Goal: Entertainment & Leisure: Browse casually

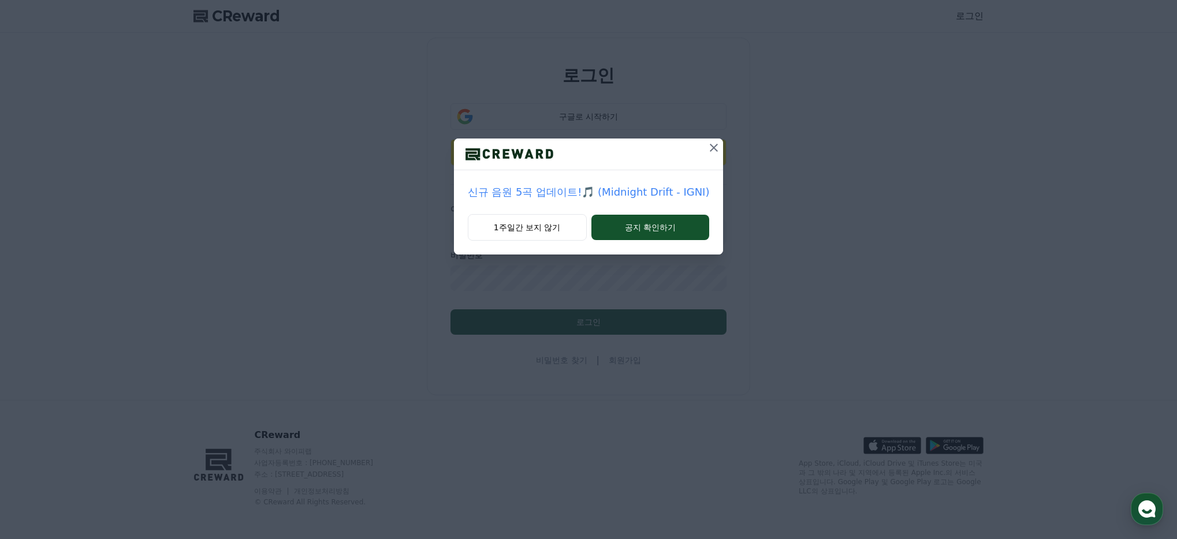
click at [561, 196] on p "신규 음원 5곡 업데이트!🎵 (Midnight Drift - IGNI)" at bounding box center [589, 192] width 242 height 16
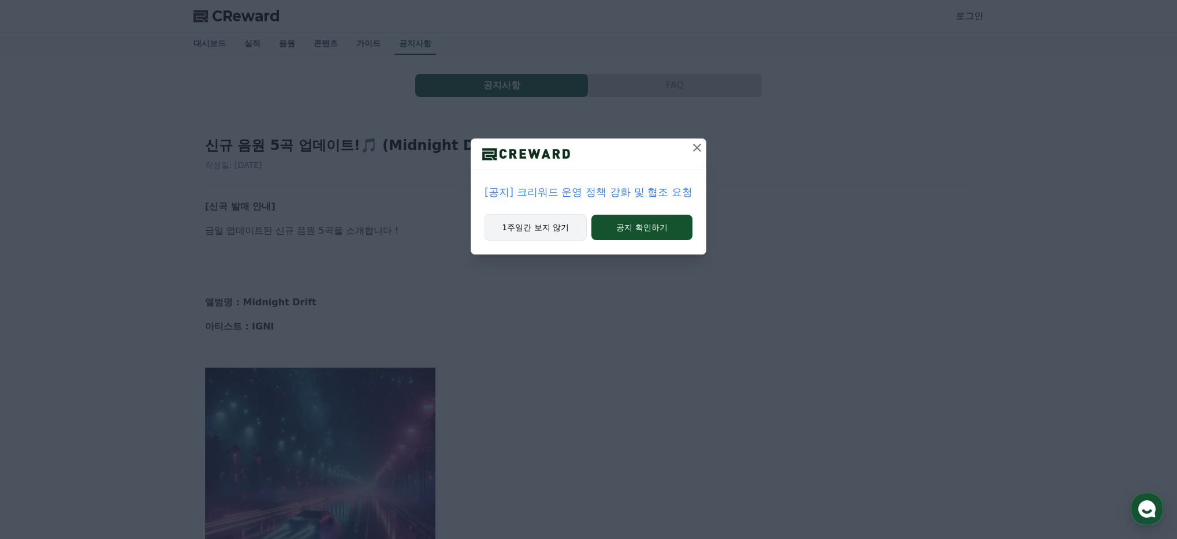
click at [534, 224] on button "1주일간 보지 않기" at bounding box center [536, 227] width 102 height 27
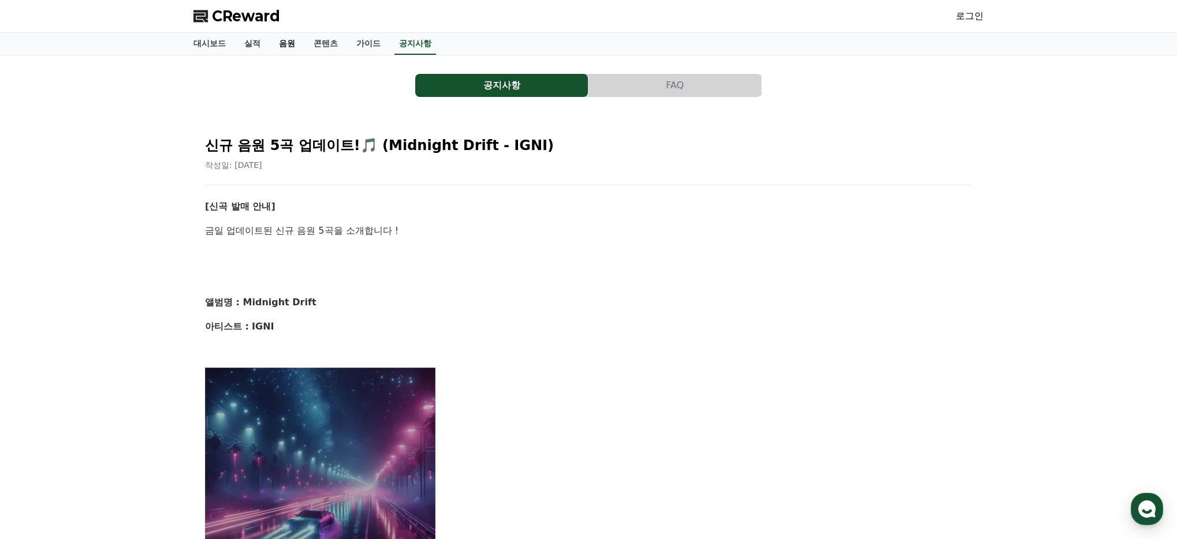
click at [279, 44] on link "음원" at bounding box center [287, 44] width 35 height 22
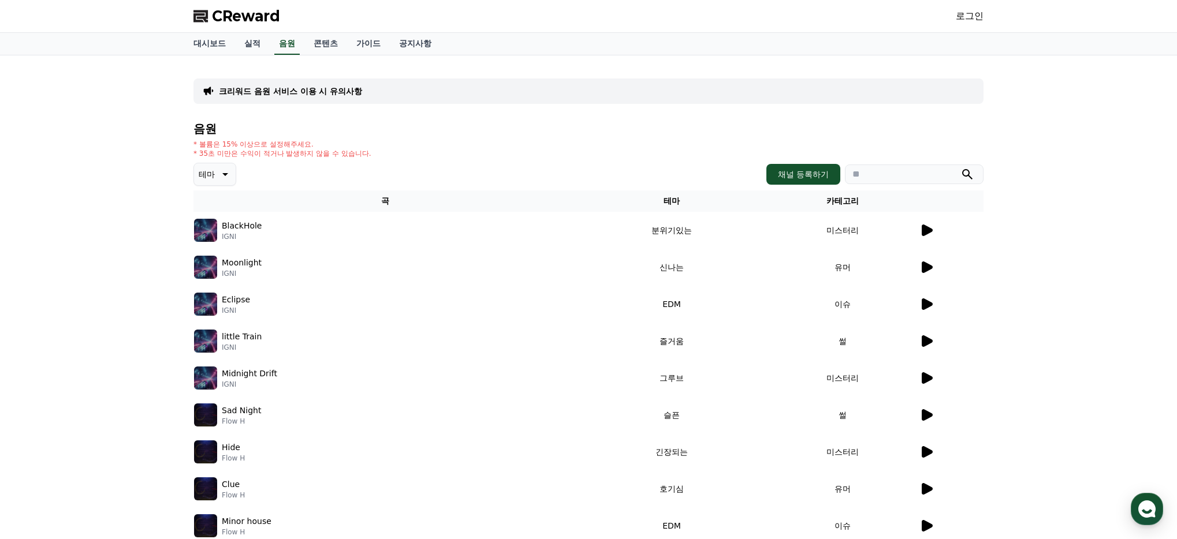
click at [219, 169] on icon at bounding box center [224, 174] width 14 height 14
click at [208, 204] on button "전체" at bounding box center [207, 204] width 25 height 25
click at [218, 230] on button "그루브" at bounding box center [211, 232] width 33 height 25
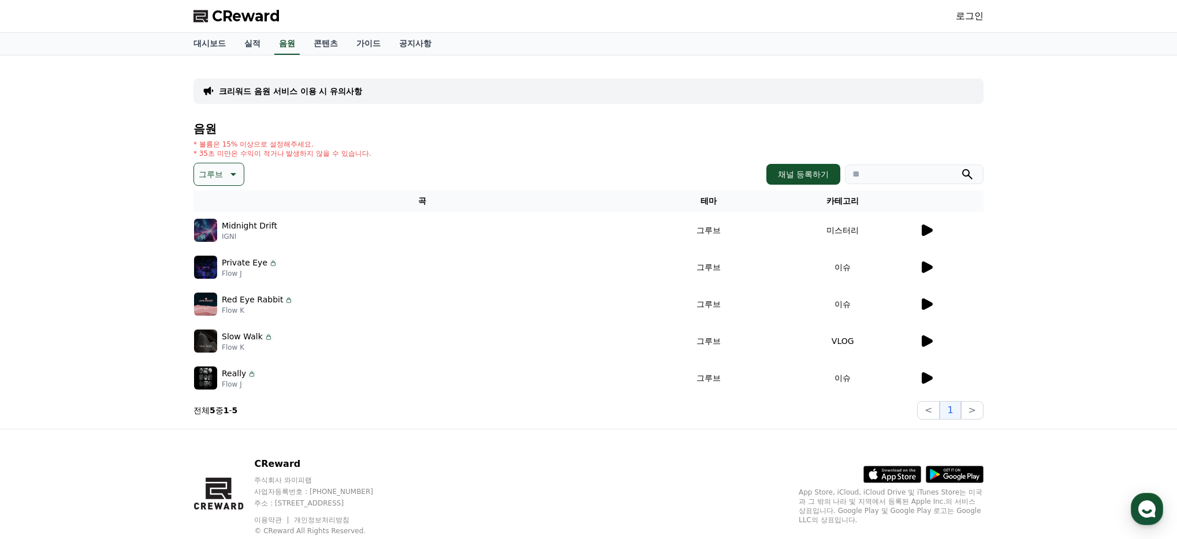
click at [933, 232] on div at bounding box center [951, 230] width 64 height 14
click at [915, 231] on td "미스터리" at bounding box center [842, 230] width 152 height 37
click at [926, 225] on icon at bounding box center [926, 230] width 14 height 14
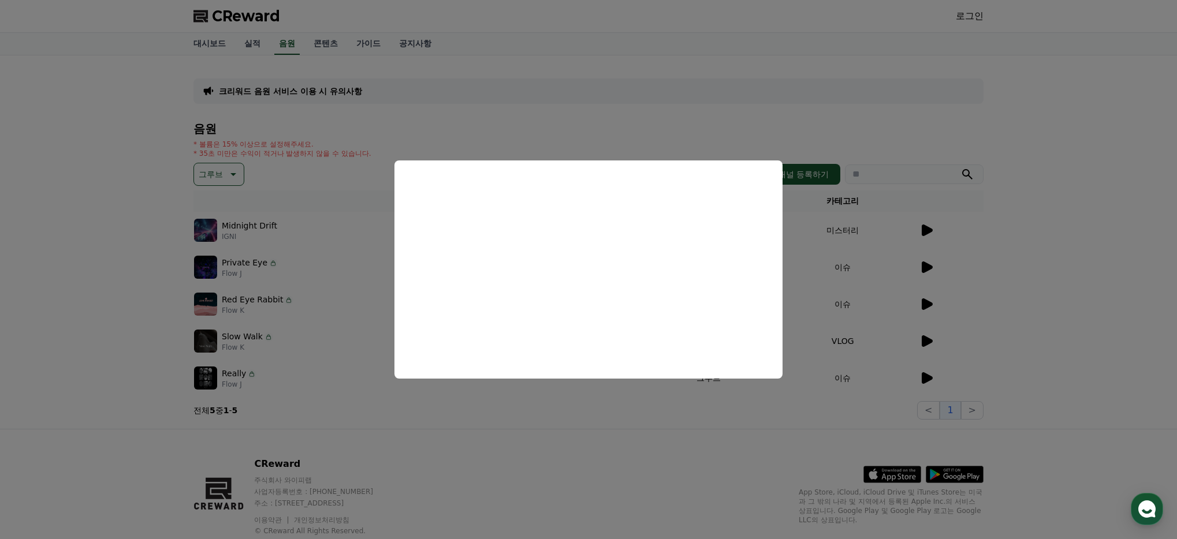
click at [642, 77] on button "close modal" at bounding box center [588, 269] width 1177 height 539
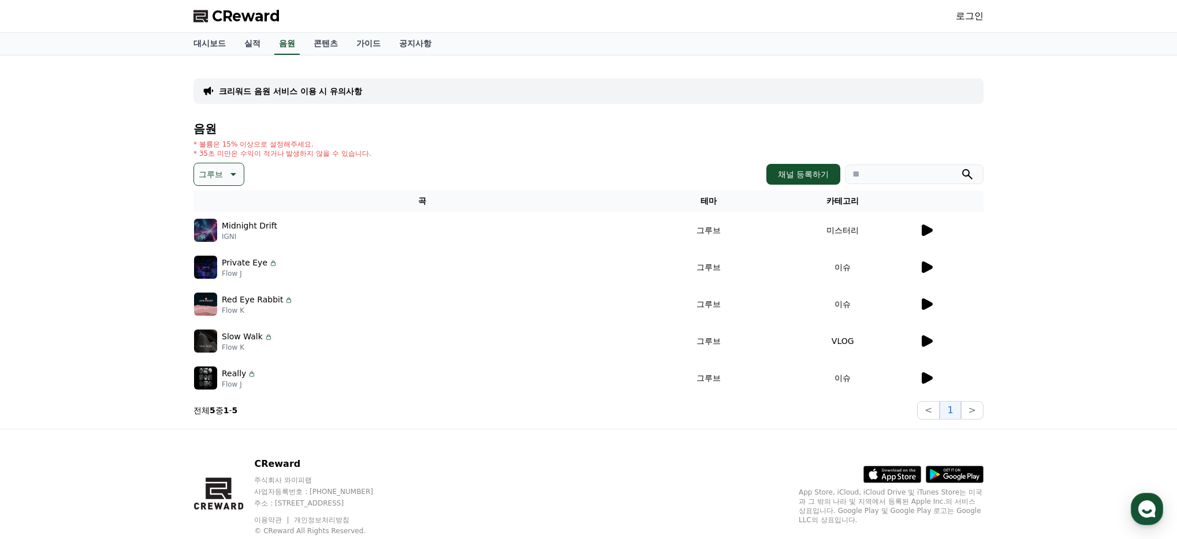
click at [226, 169] on icon at bounding box center [232, 174] width 14 height 14
click at [214, 255] on button "호기심" at bounding box center [211, 264] width 33 height 25
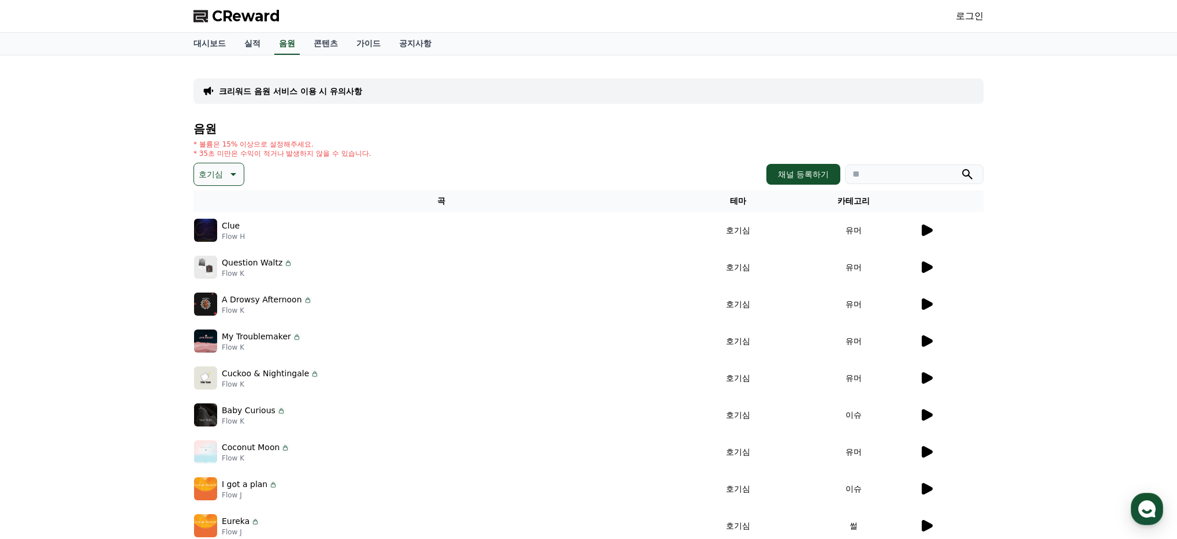
click at [206, 173] on p "호기심" at bounding box center [211, 174] width 24 height 16
click at [210, 226] on button "EDM" at bounding box center [209, 224] width 28 height 25
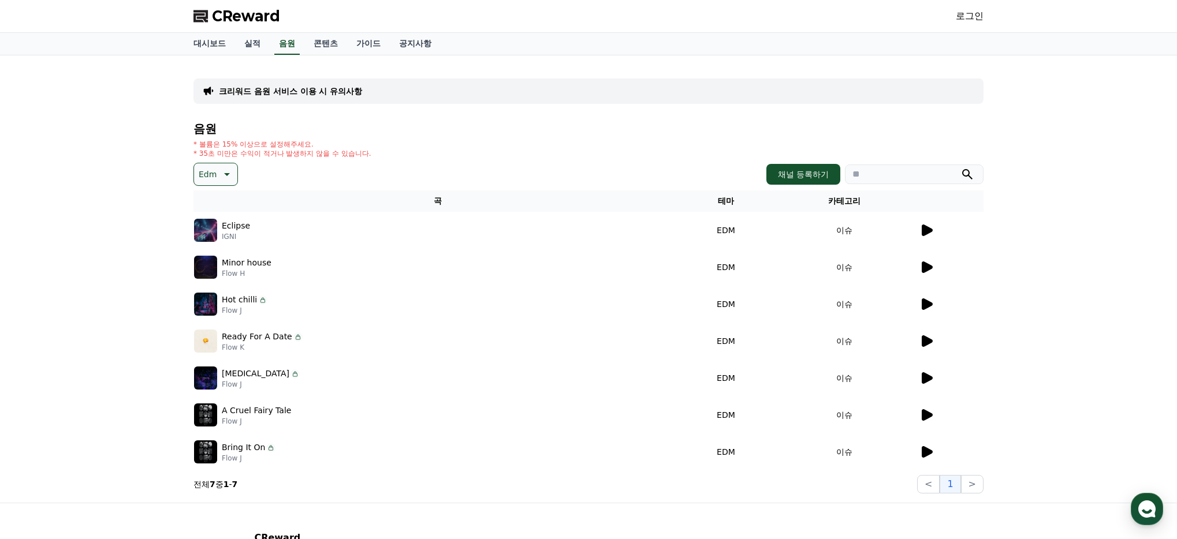
click at [930, 230] on icon at bounding box center [927, 231] width 11 height 12
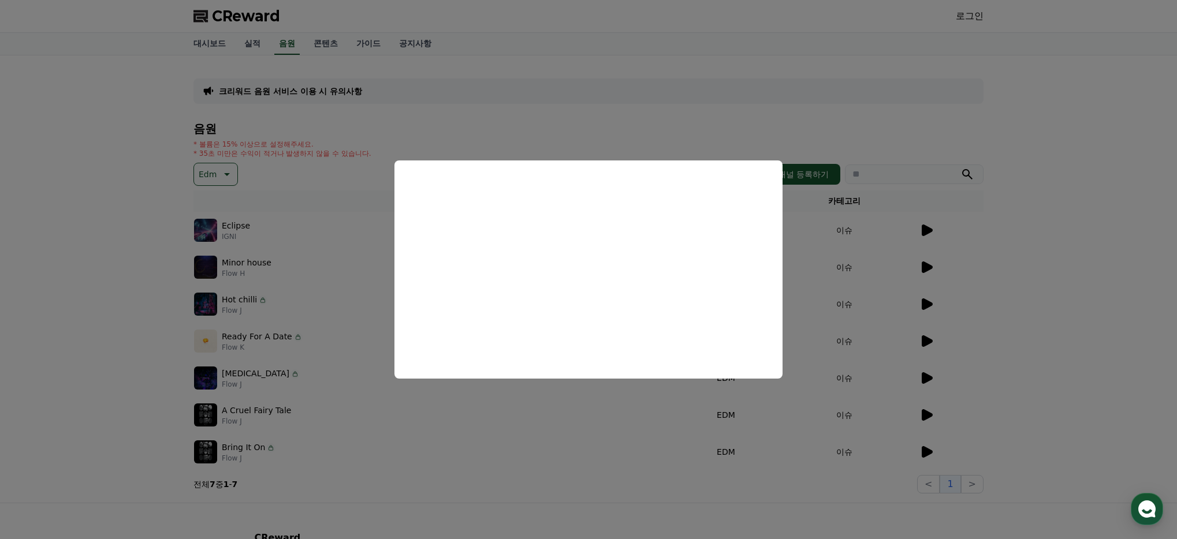
click at [654, 81] on button "close modal" at bounding box center [588, 269] width 1177 height 539
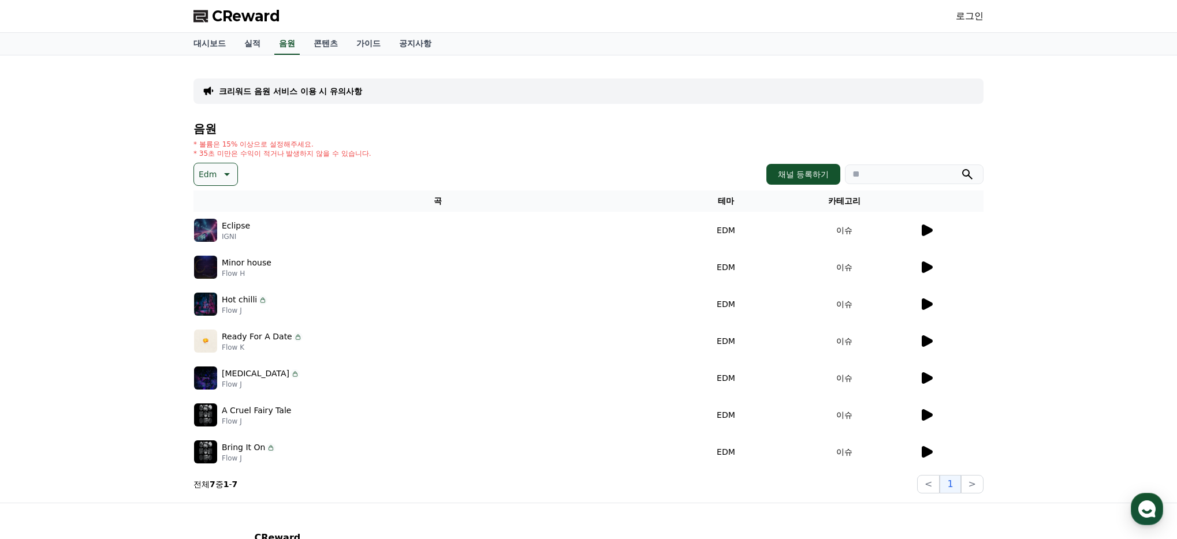
click at [931, 264] on icon at bounding box center [926, 267] width 14 height 14
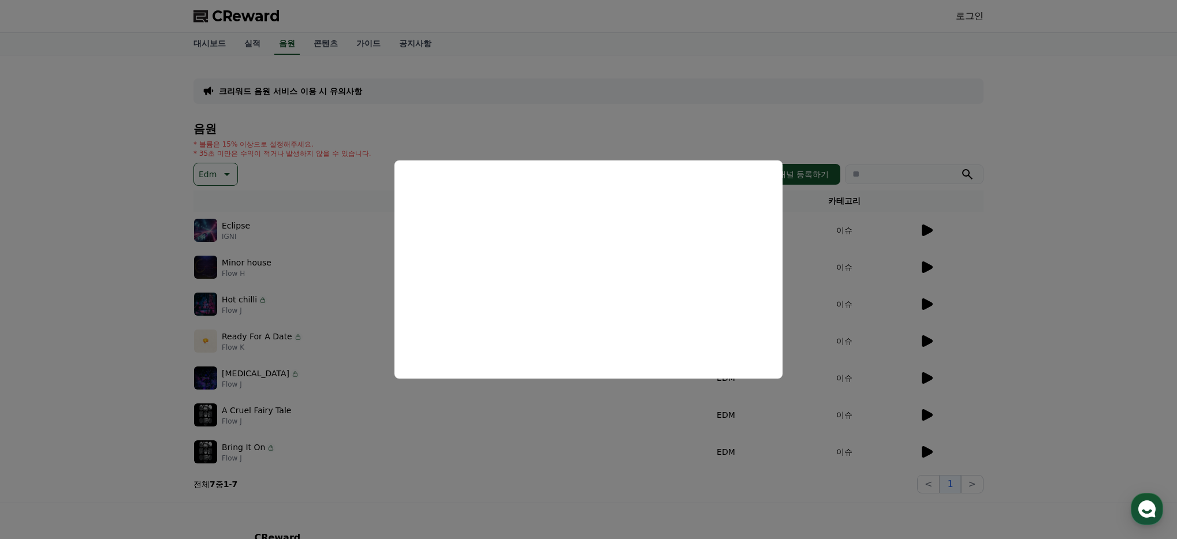
click at [576, 111] on button "close modal" at bounding box center [588, 269] width 1177 height 539
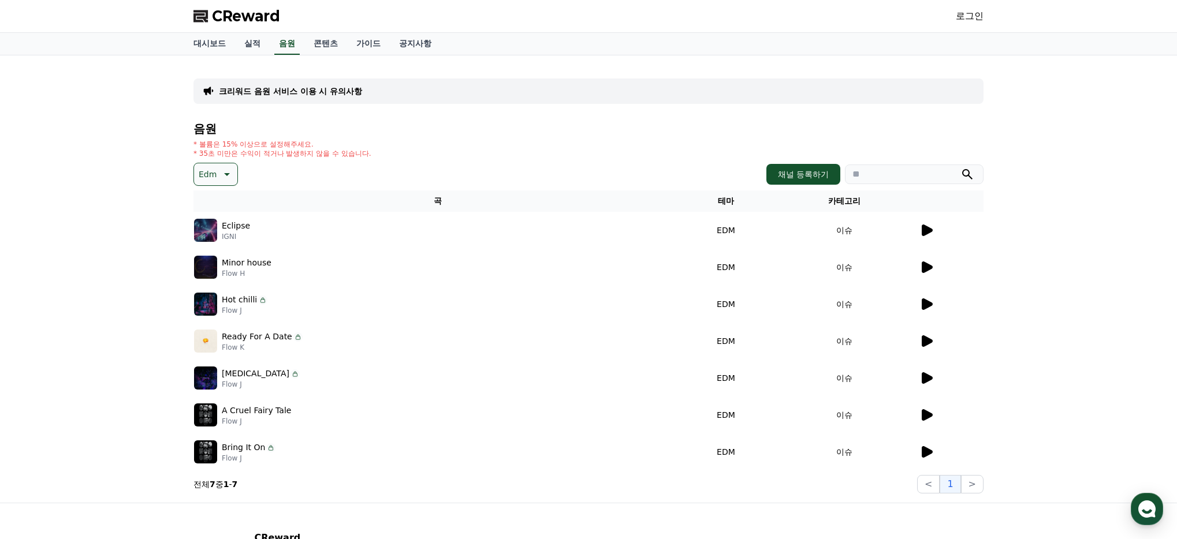
click at [236, 230] on p "Eclipse" at bounding box center [236, 226] width 28 height 12
click at [233, 222] on p "Eclipse" at bounding box center [236, 226] width 28 height 12
click at [215, 231] on img at bounding box center [205, 230] width 23 height 23
click at [229, 230] on p "Eclipse" at bounding box center [236, 226] width 28 height 12
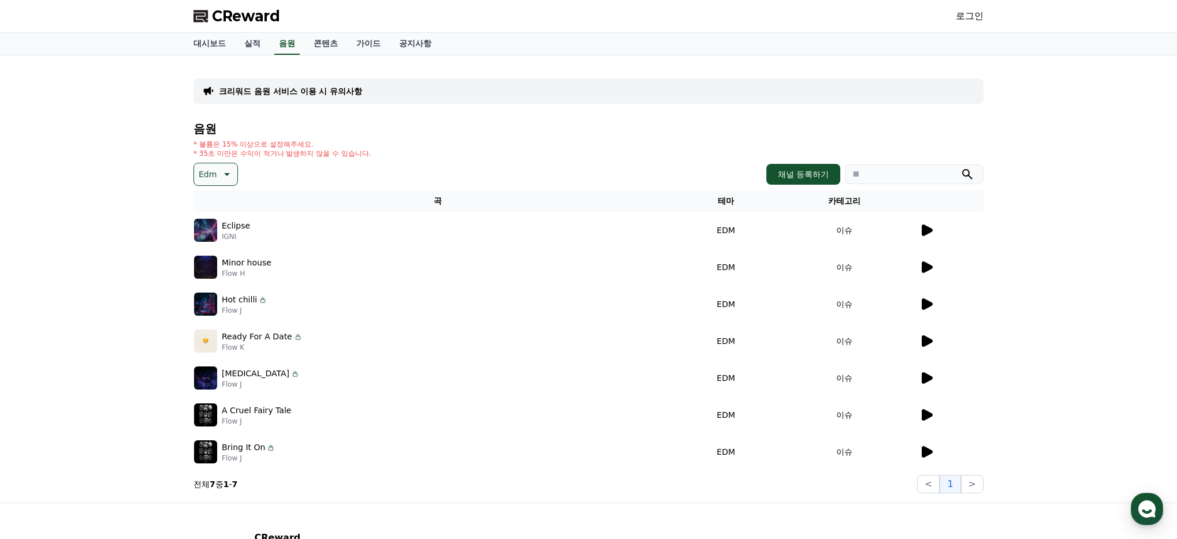
click at [229, 230] on p "Eclipse" at bounding box center [236, 226] width 28 height 12
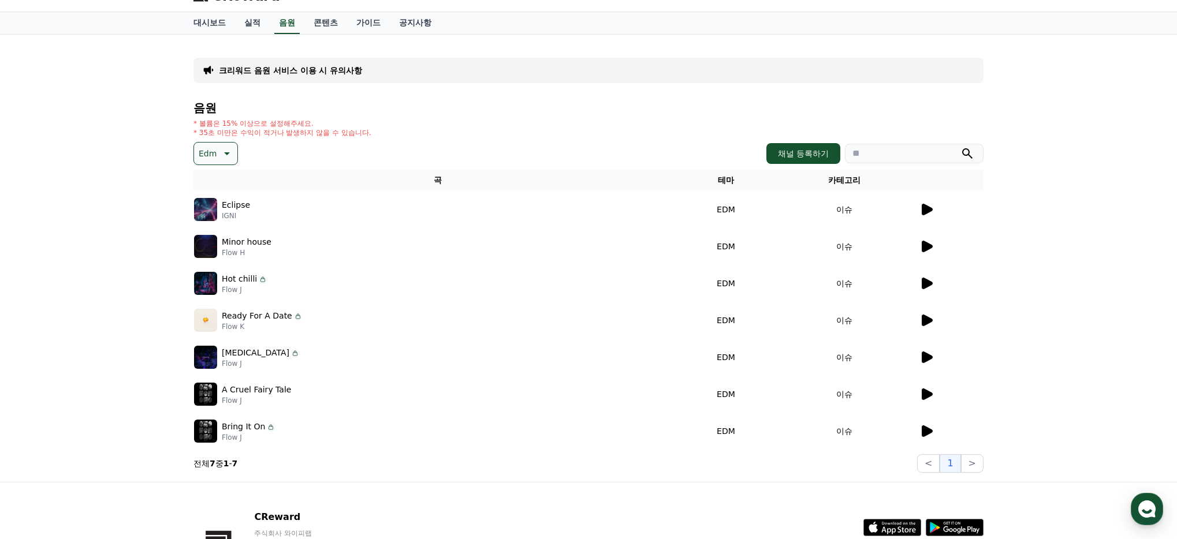
scroll to position [6, 0]
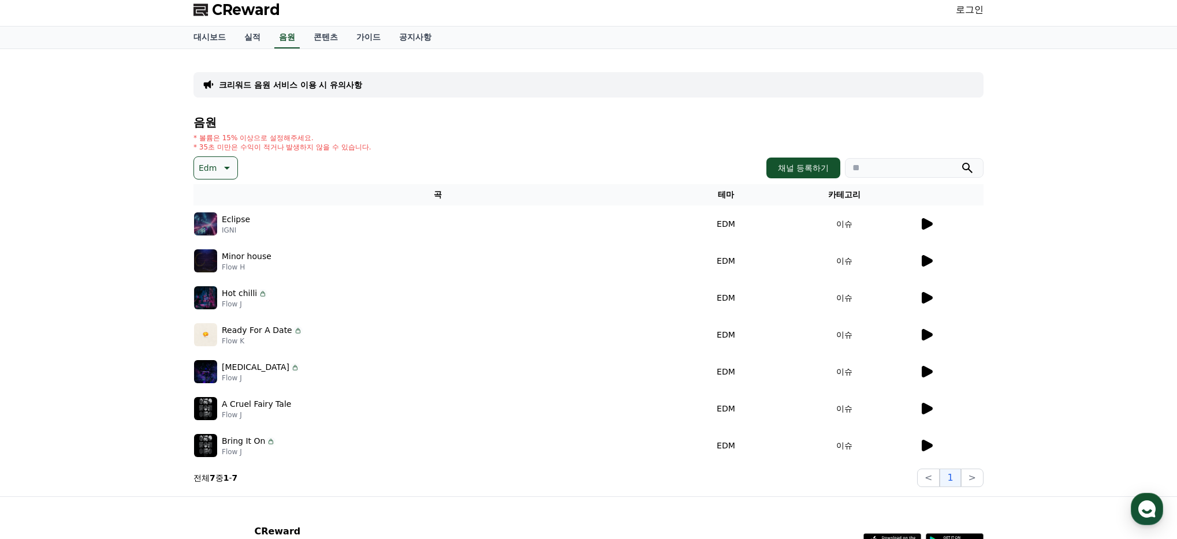
click at [426, 162] on div "Edm 채널 등록하기" at bounding box center [588, 167] width 790 height 23
click at [605, 122] on h4 "음원" at bounding box center [588, 122] width 790 height 13
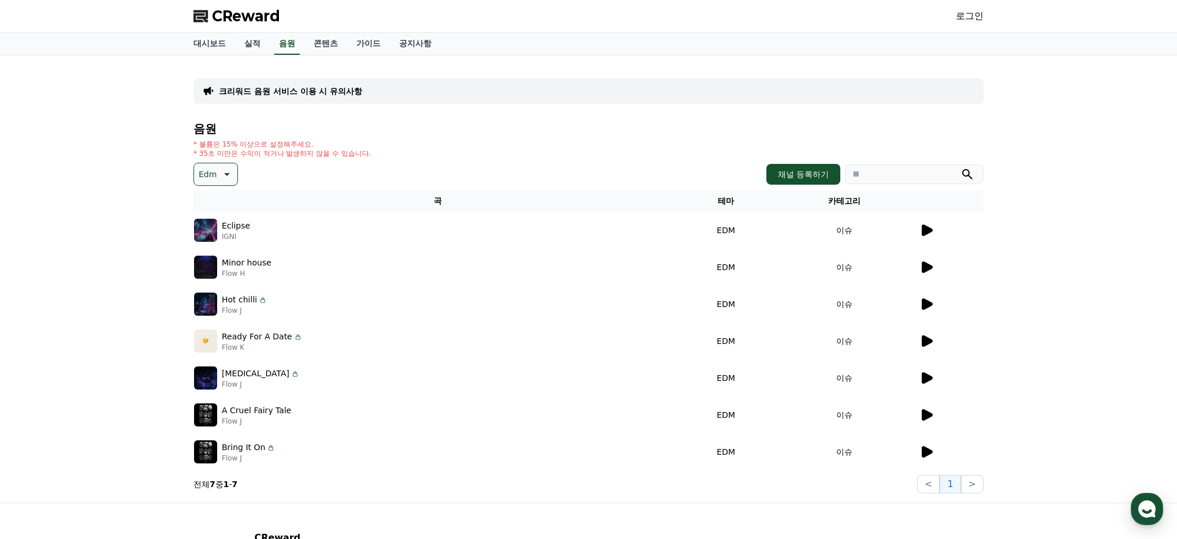
drag, startPoint x: 263, startPoint y: 231, endPoint x: 219, endPoint y: 224, distance: 44.4
click at [219, 224] on div "Eclipse IGNI" at bounding box center [438, 230] width 488 height 23
click at [975, 19] on link "로그인" at bounding box center [970, 16] width 28 height 14
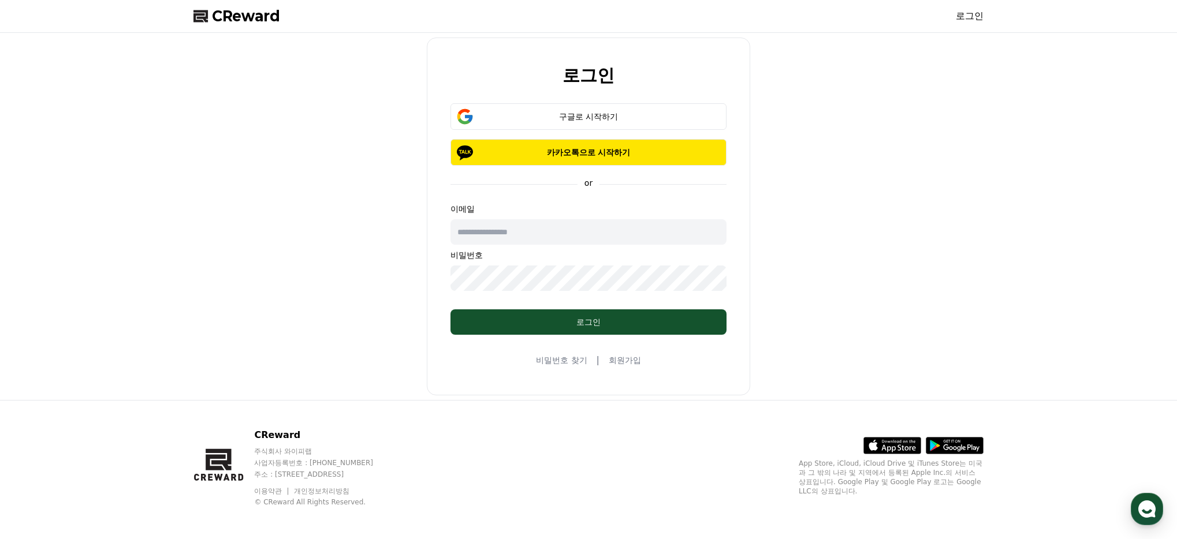
click at [507, 229] on input "text" at bounding box center [588, 231] width 276 height 25
type input "**********"
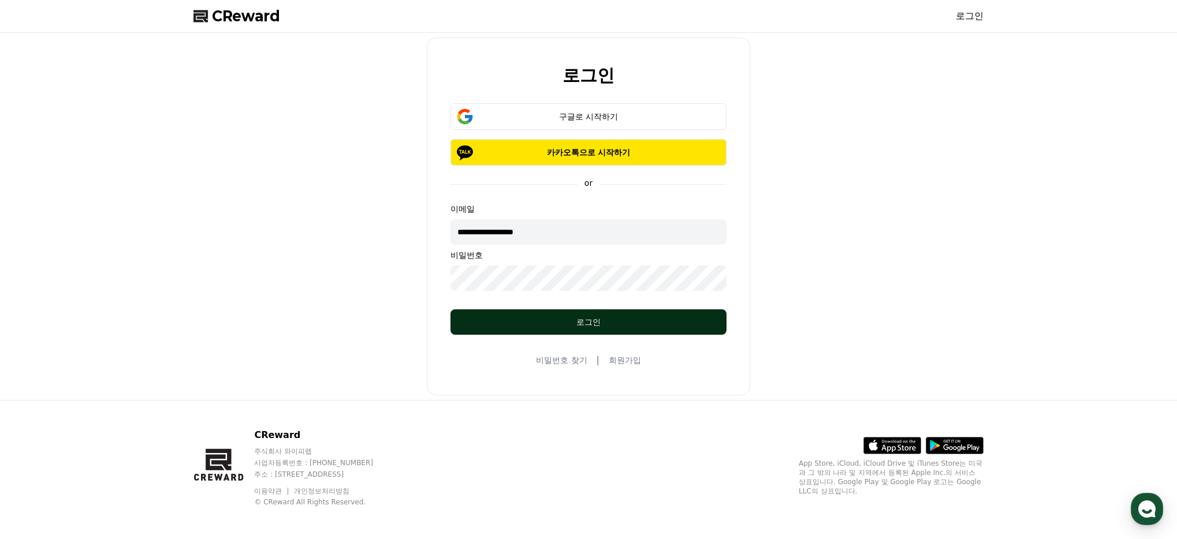
click at [649, 323] on div "로그인" at bounding box center [589, 322] width 230 height 12
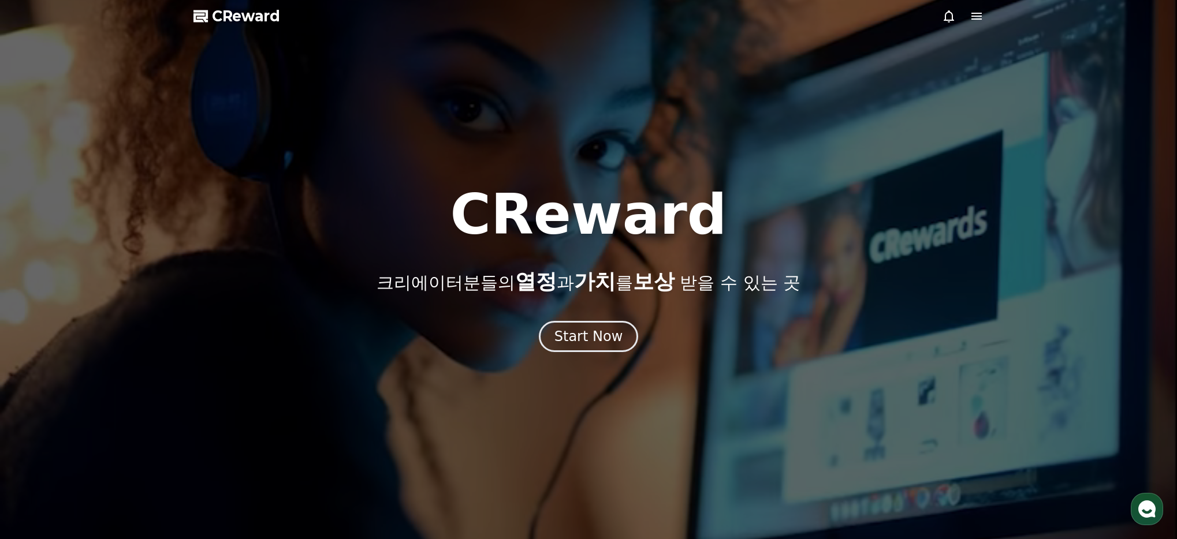
click at [970, 17] on icon at bounding box center [977, 16] width 14 height 14
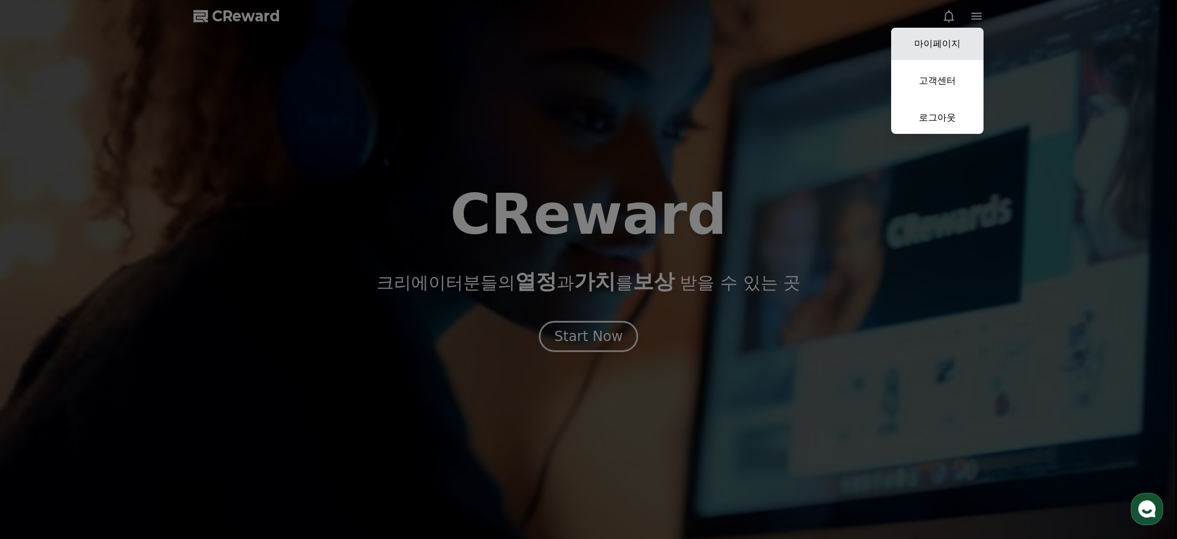
click at [938, 38] on link "마이페이지" at bounding box center [937, 44] width 92 height 32
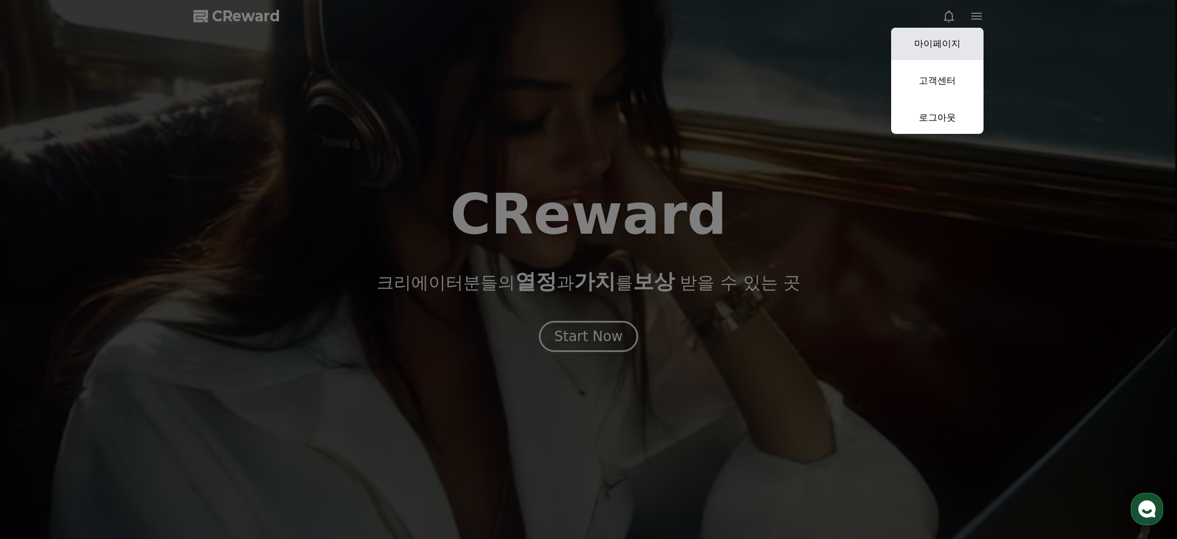
select select "**********"
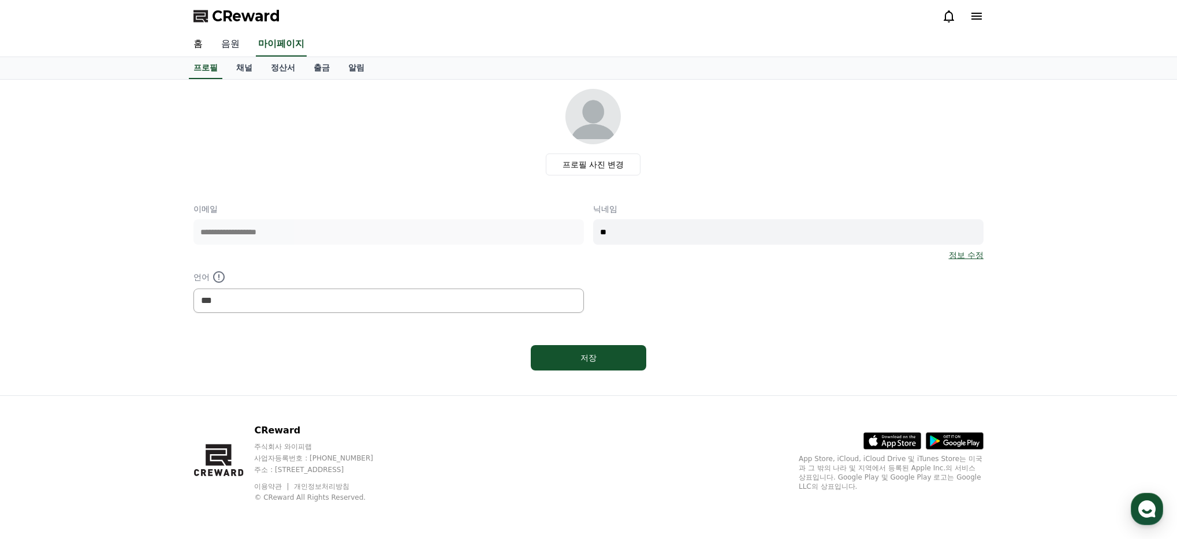
click at [232, 43] on link "음원" at bounding box center [230, 44] width 37 height 24
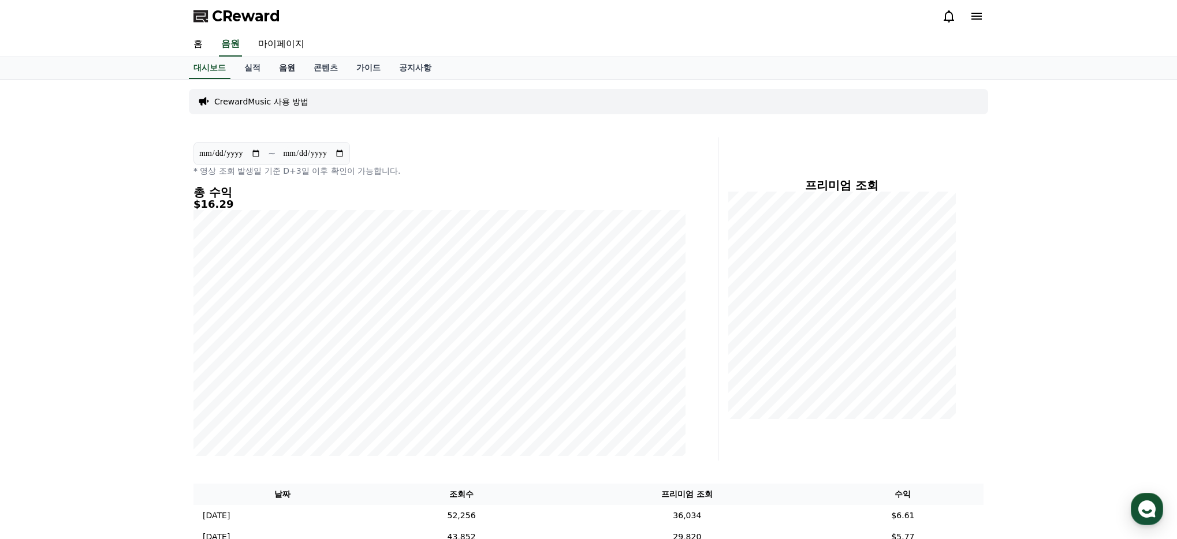
click at [274, 68] on link "음원" at bounding box center [287, 68] width 35 height 22
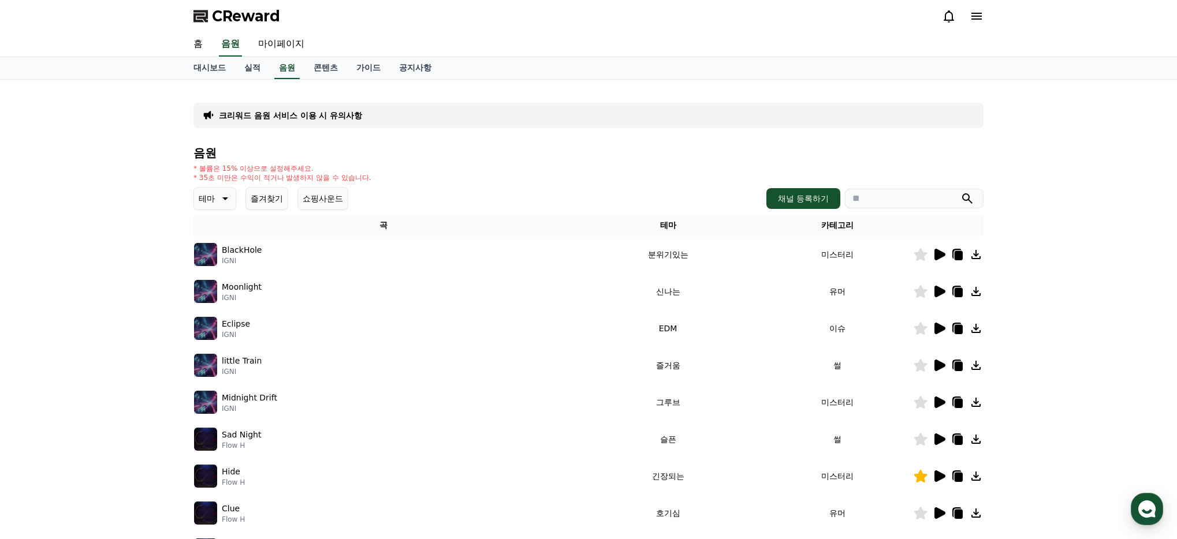
click at [956, 327] on icon at bounding box center [959, 329] width 8 height 9
